Goal: Check status: Check status

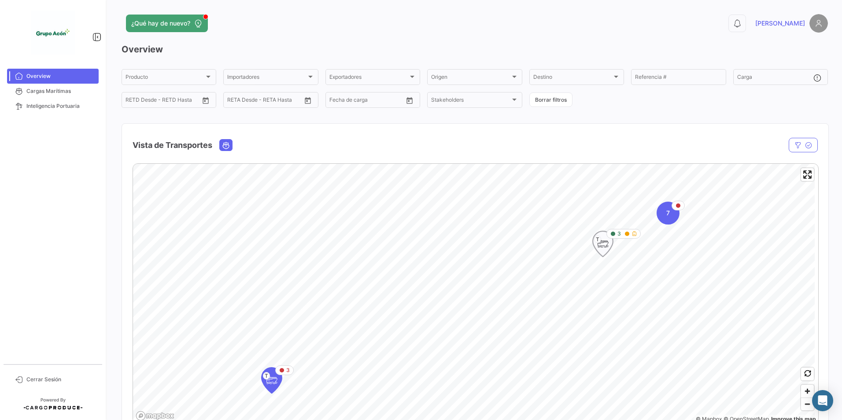
click at [605, 247] on icon "Map marker" at bounding box center [603, 244] width 12 height 18
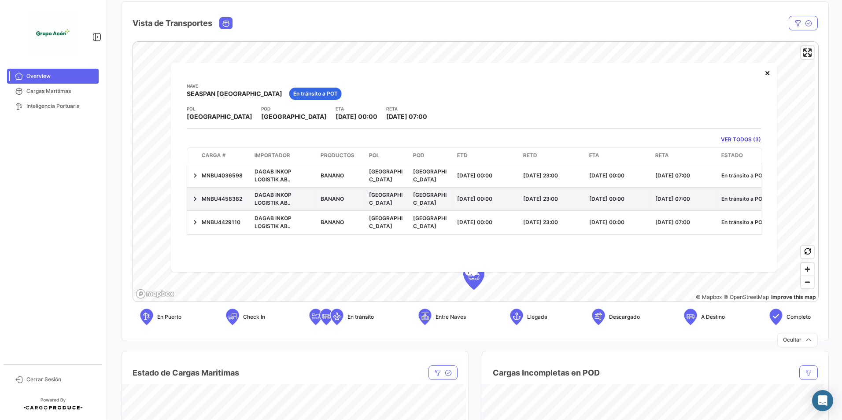
scroll to position [132, 0]
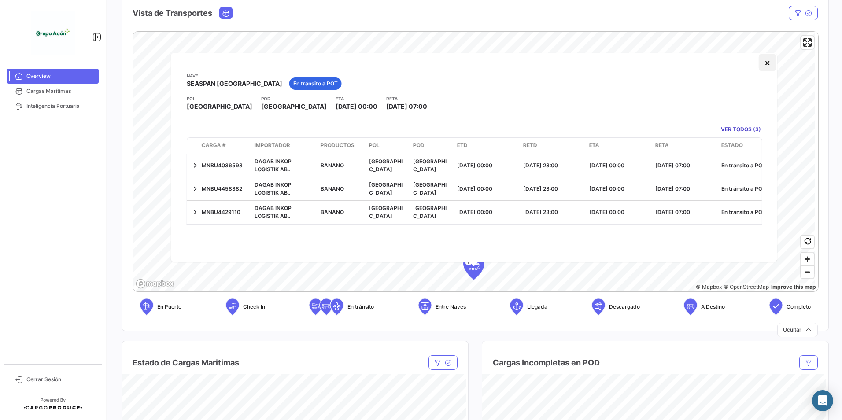
click at [766, 63] on button "×" at bounding box center [767, 63] width 18 height 18
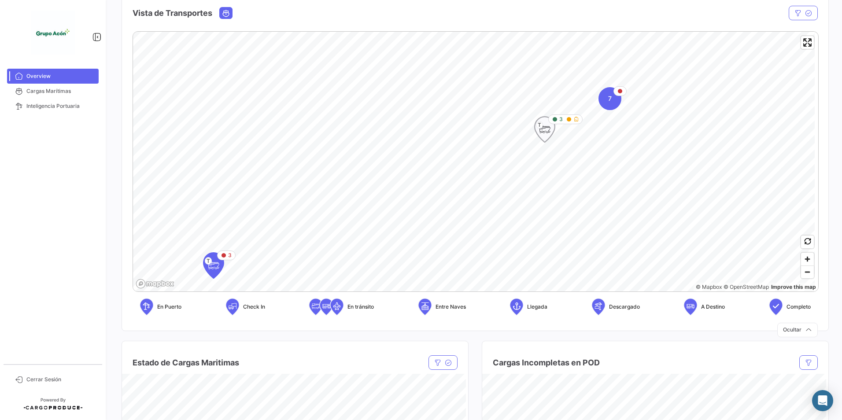
click at [542, 130] on icon "Map marker" at bounding box center [545, 129] width 12 height 18
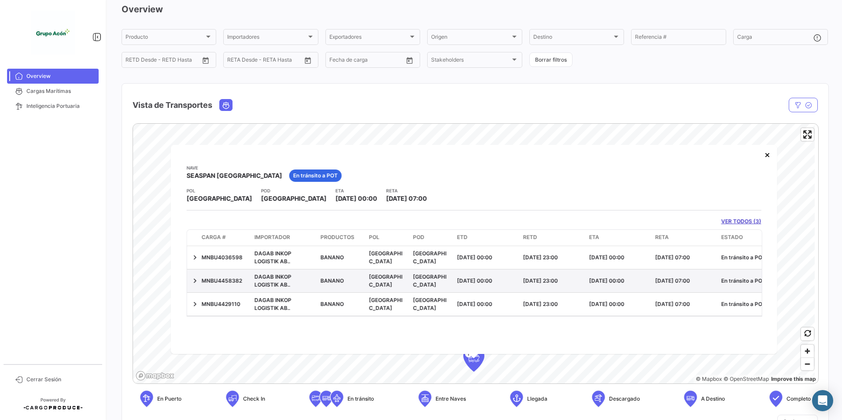
scroll to position [88, 0]
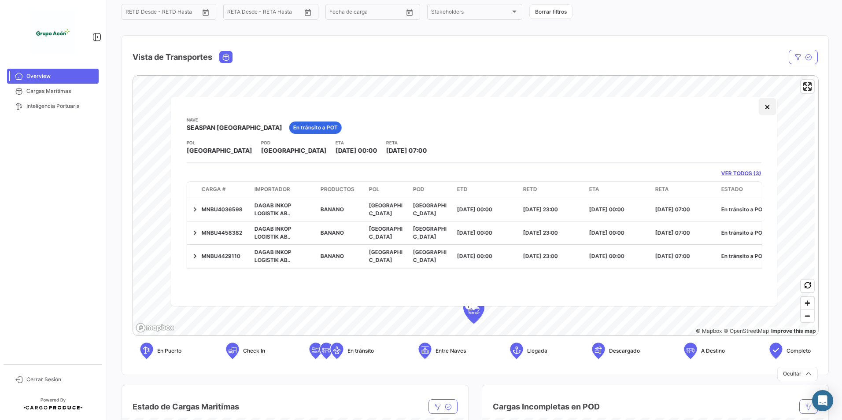
click at [766, 101] on button "×" at bounding box center [767, 107] width 18 height 18
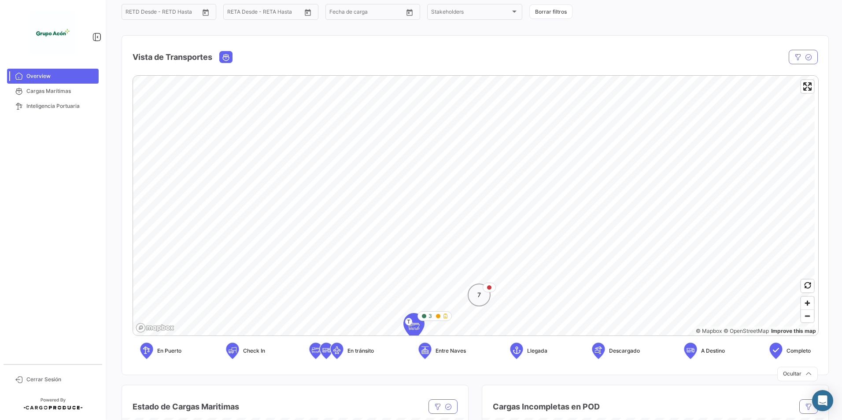
click at [483, 297] on div "7" at bounding box center [479, 295] width 23 height 23
click at [414, 250] on icon "Map marker" at bounding box center [409, 248] width 12 height 18
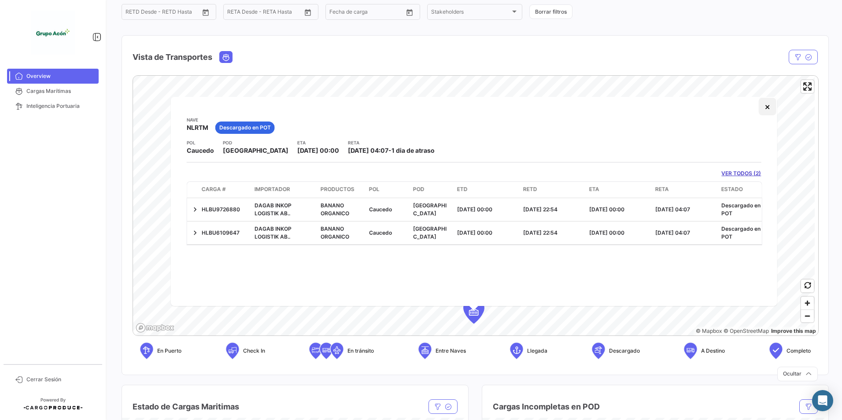
click at [772, 109] on button "×" at bounding box center [767, 107] width 18 height 18
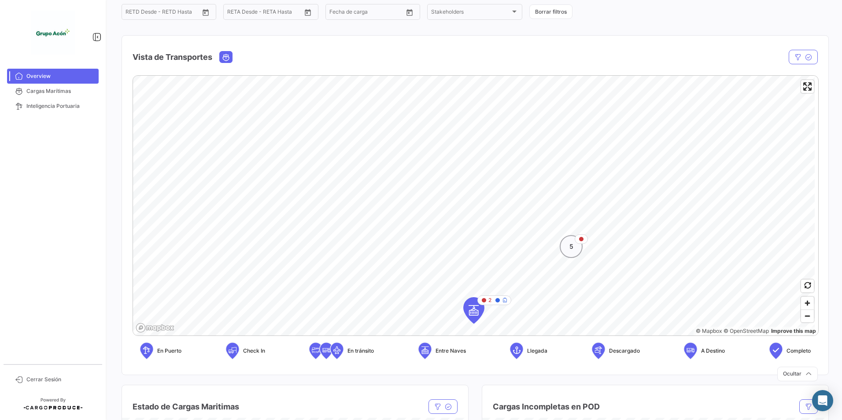
click at [575, 245] on div "5" at bounding box center [571, 246] width 23 height 23
click at [506, 181] on icon "Map marker" at bounding box center [505, 190] width 12 height 18
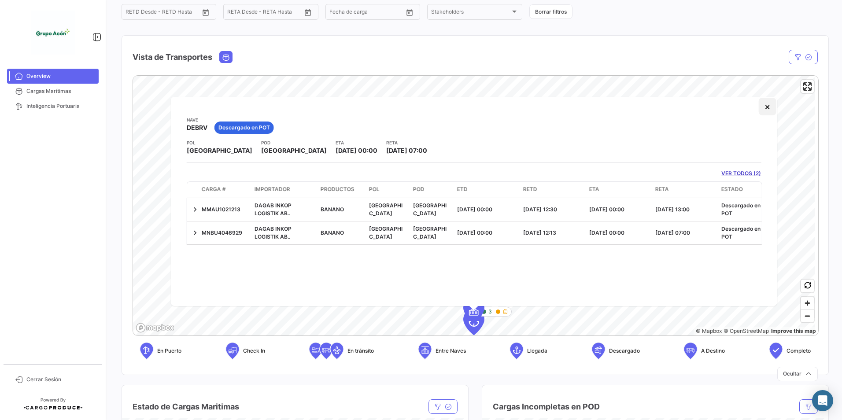
click at [771, 103] on button "×" at bounding box center [767, 107] width 18 height 18
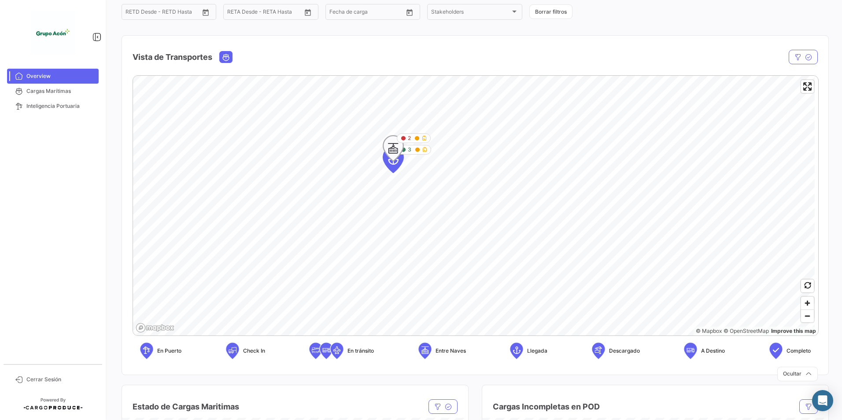
click at [394, 161] on icon "Map marker" at bounding box center [393, 149] width 20 height 26
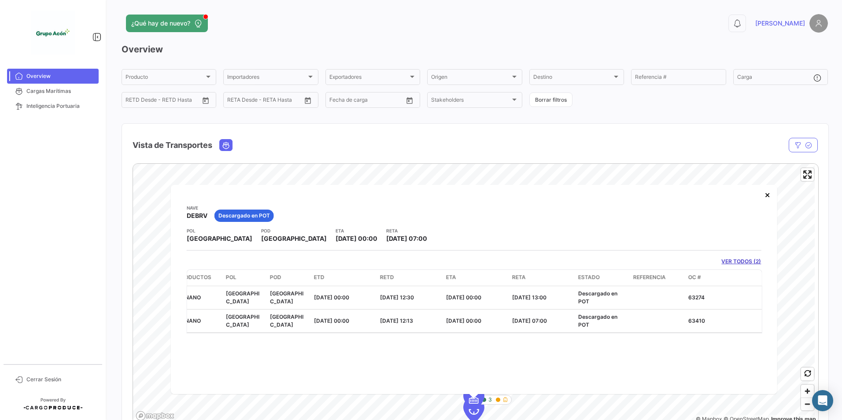
scroll to position [0, 154]
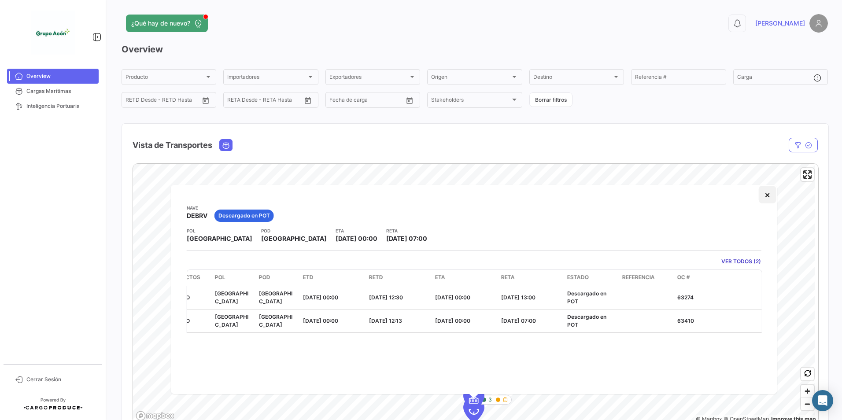
click at [770, 191] on button "×" at bounding box center [767, 195] width 18 height 18
